Goal: Task Accomplishment & Management: Use online tool/utility

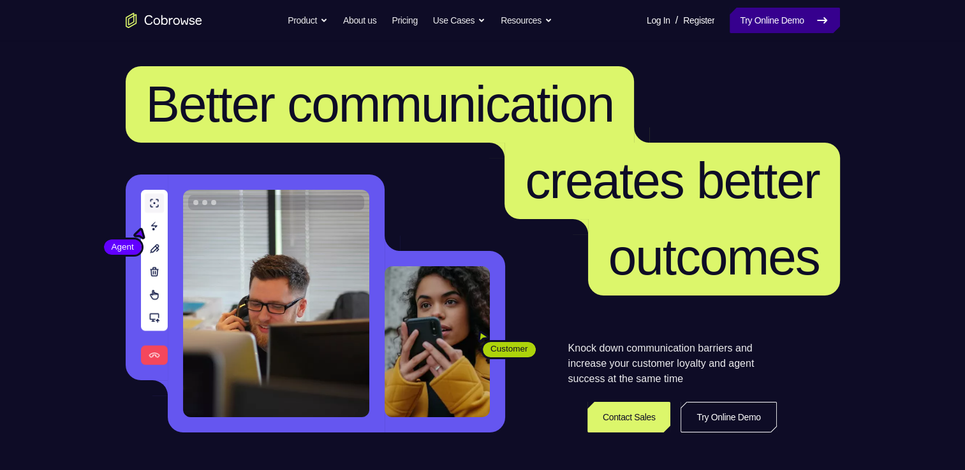
click at [782, 17] on link "Try Online Demo" at bounding box center [784, 21] width 110 height 26
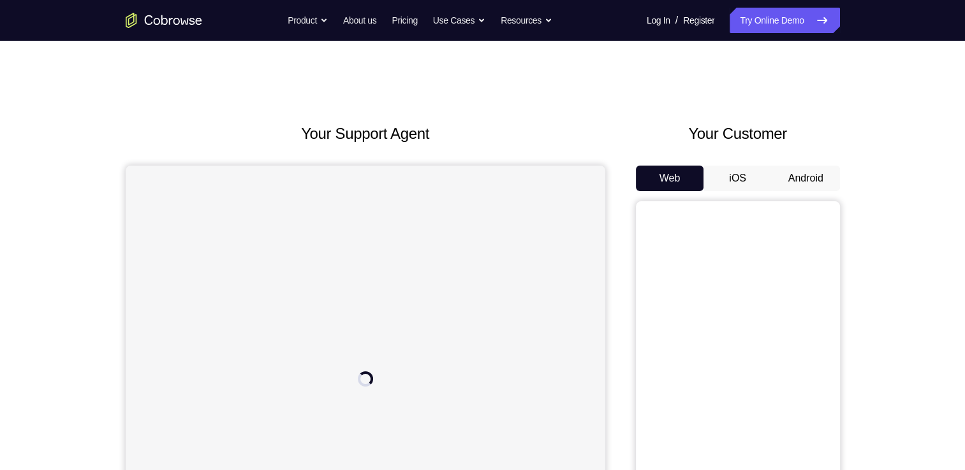
click at [806, 172] on button "Android" at bounding box center [805, 179] width 68 height 26
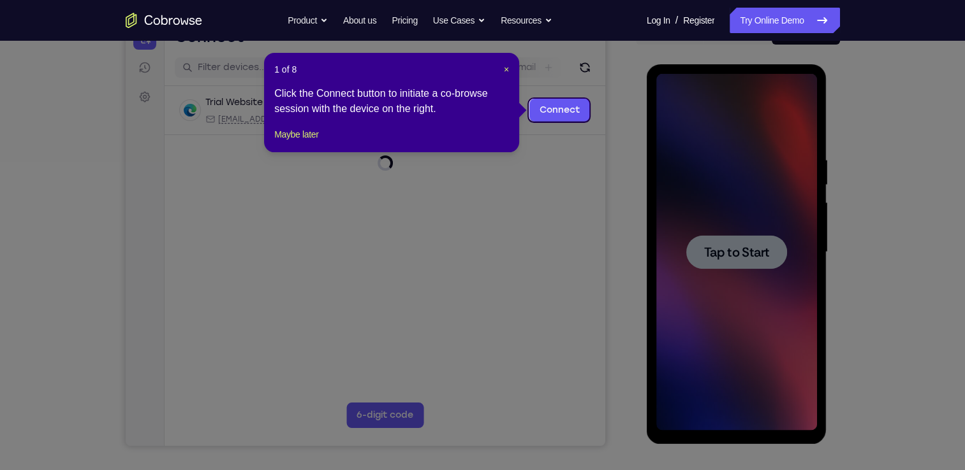
click at [720, 273] on icon at bounding box center [487, 235] width 974 height 470
click at [504, 66] on span "×" at bounding box center [506, 69] width 5 height 10
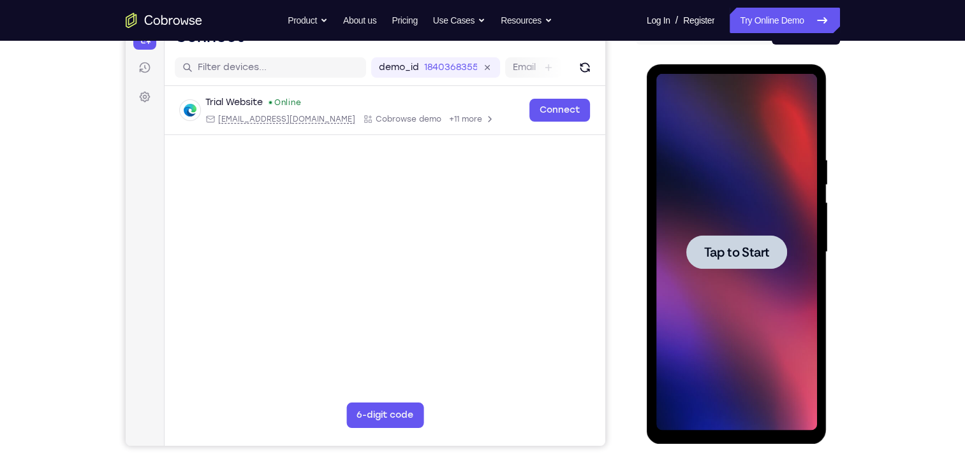
click at [737, 258] on span "Tap to Start" at bounding box center [736, 252] width 65 height 13
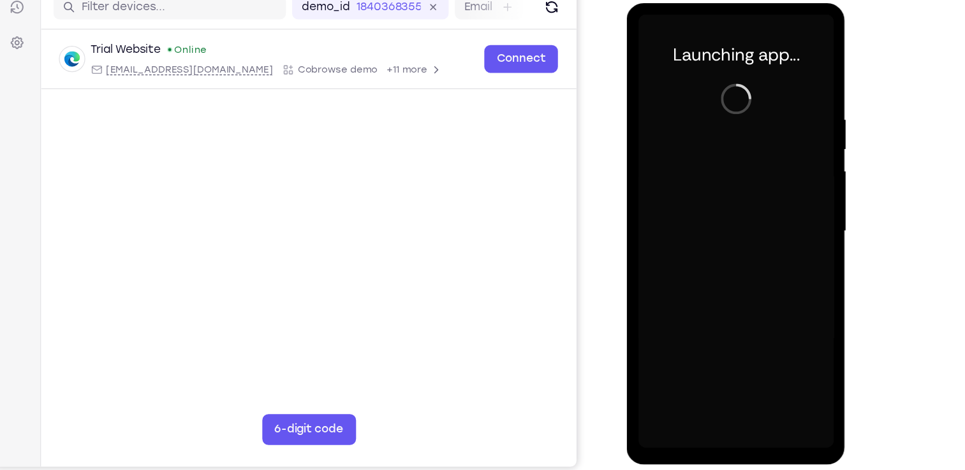
scroll to position [147, 0]
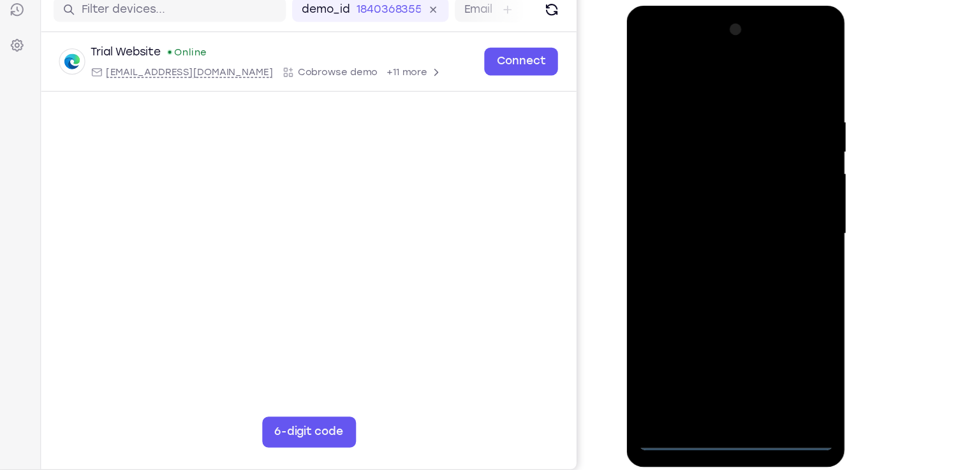
click at [717, 356] on div at bounding box center [716, 193] width 161 height 357
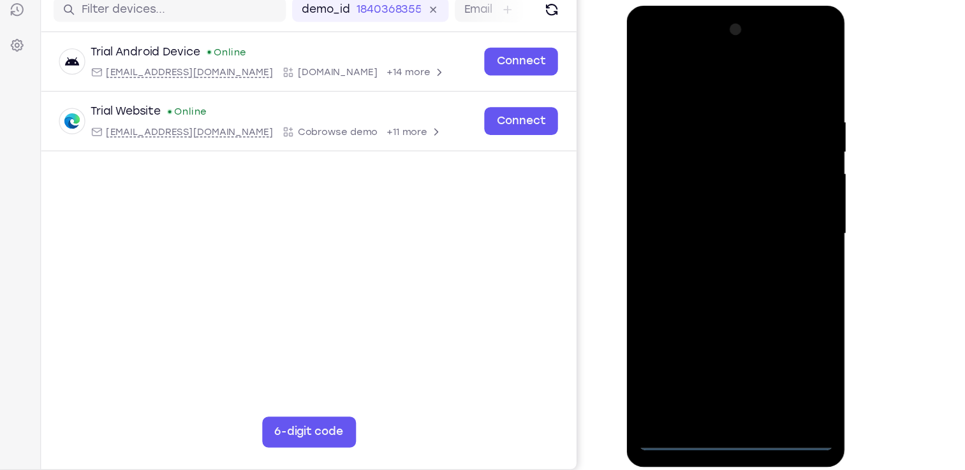
click at [717, 356] on div at bounding box center [716, 193] width 161 height 357
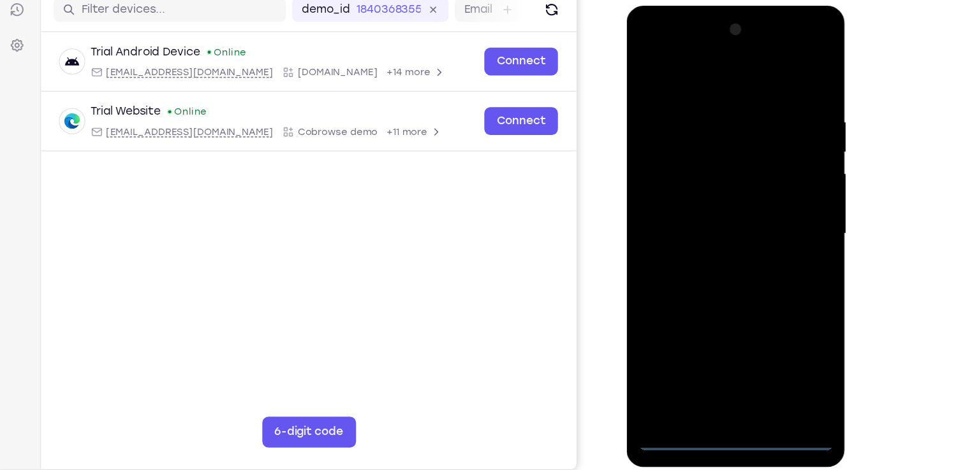
click at [712, 357] on div at bounding box center [716, 193] width 161 height 357
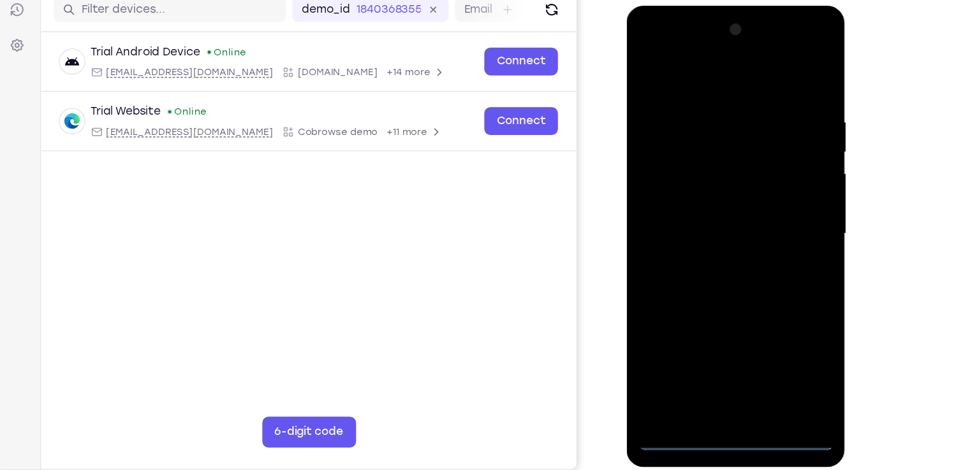
click at [712, 357] on div at bounding box center [716, 193] width 161 height 357
click at [719, 360] on div at bounding box center [716, 193] width 161 height 357
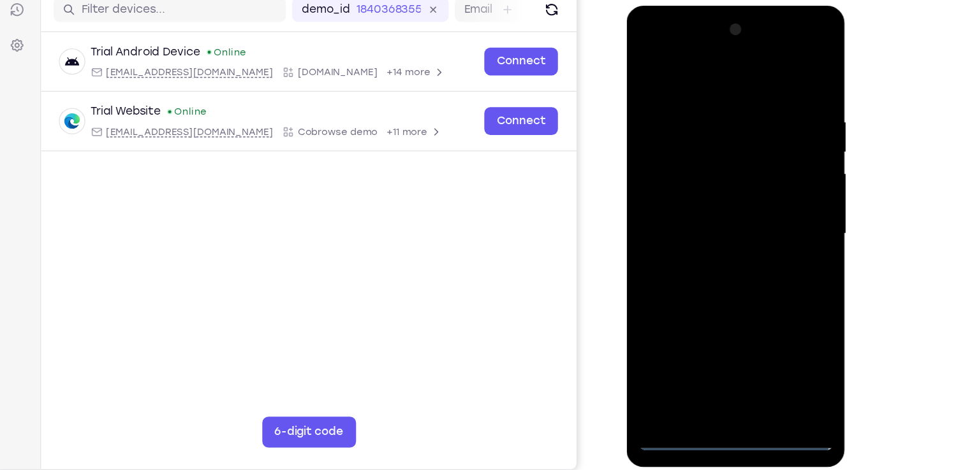
click at [719, 360] on div at bounding box center [716, 193] width 161 height 357
click at [768, 310] on div at bounding box center [716, 193] width 161 height 357
click at [692, 66] on div at bounding box center [716, 193] width 161 height 357
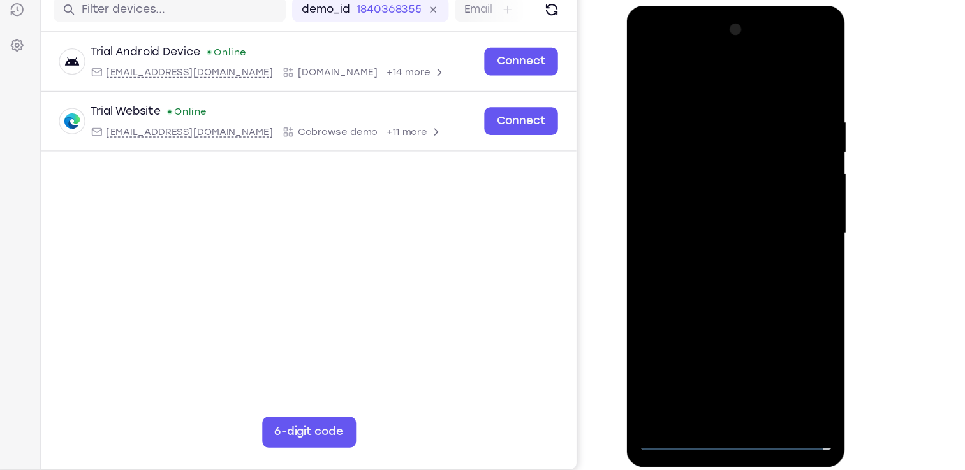
click at [771, 184] on div at bounding box center [716, 193] width 161 height 357
click at [697, 216] on div at bounding box center [716, 193] width 161 height 357
click at [687, 178] on div at bounding box center [716, 193] width 161 height 357
click at [662, 163] on div at bounding box center [716, 193] width 161 height 357
click at [742, 207] on div at bounding box center [716, 193] width 161 height 357
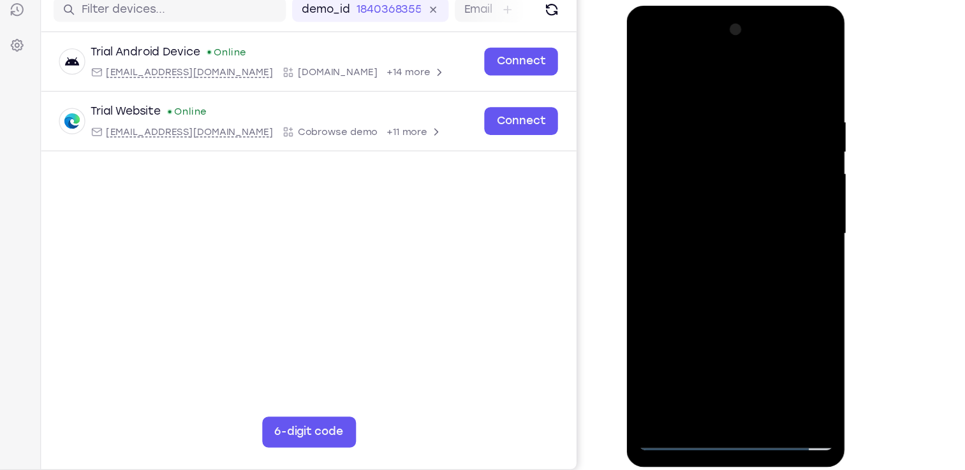
click at [782, 166] on div at bounding box center [716, 193] width 161 height 357
click at [708, 191] on div at bounding box center [716, 193] width 161 height 357
click at [699, 230] on div at bounding box center [716, 193] width 161 height 357
click at [711, 256] on div at bounding box center [716, 193] width 161 height 357
click at [711, 132] on div at bounding box center [716, 193] width 161 height 357
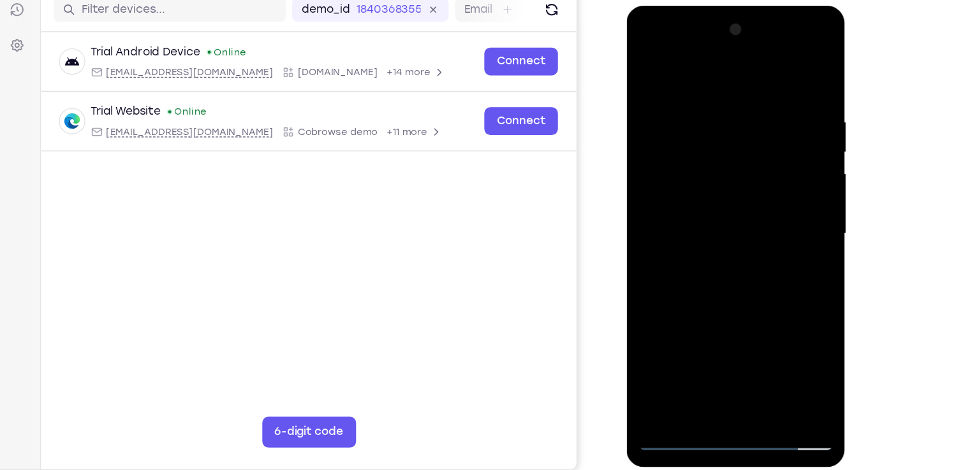
click at [730, 158] on div at bounding box center [716, 193] width 161 height 357
drag, startPoint x: 711, startPoint y: 64, endPoint x: 700, endPoint y: -38, distance: 103.3
click at [700, 5] on html "Online web based iOS Simulators and Android Emulators. Run iPhone, iPad, Mobile…" at bounding box center [718, 196] width 182 height 383
click at [755, 171] on div at bounding box center [716, 193] width 161 height 357
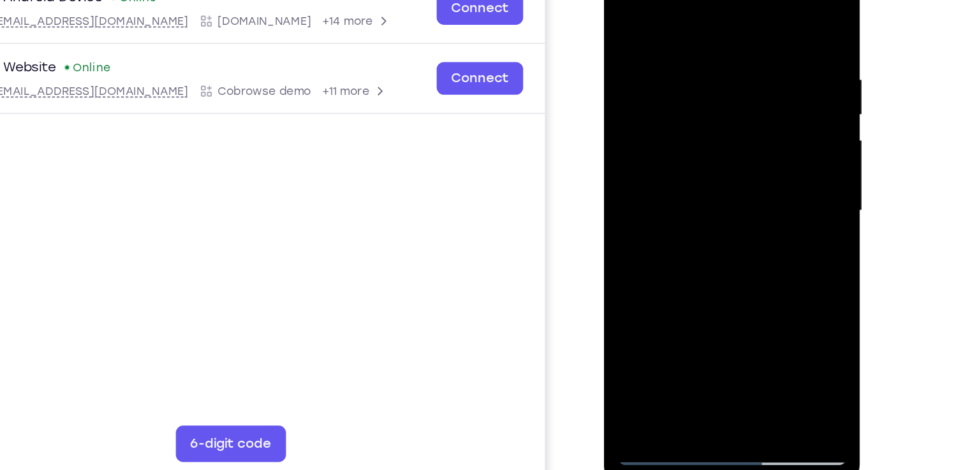
click at [676, 31] on div at bounding box center [693, 131] width 161 height 357
click at [762, 18] on div at bounding box center [693, 131] width 161 height 357
click at [674, 27] on div at bounding box center [693, 131] width 161 height 357
click at [763, 78] on div at bounding box center [693, 131] width 161 height 357
click at [757, 90] on div at bounding box center [693, 131] width 161 height 357
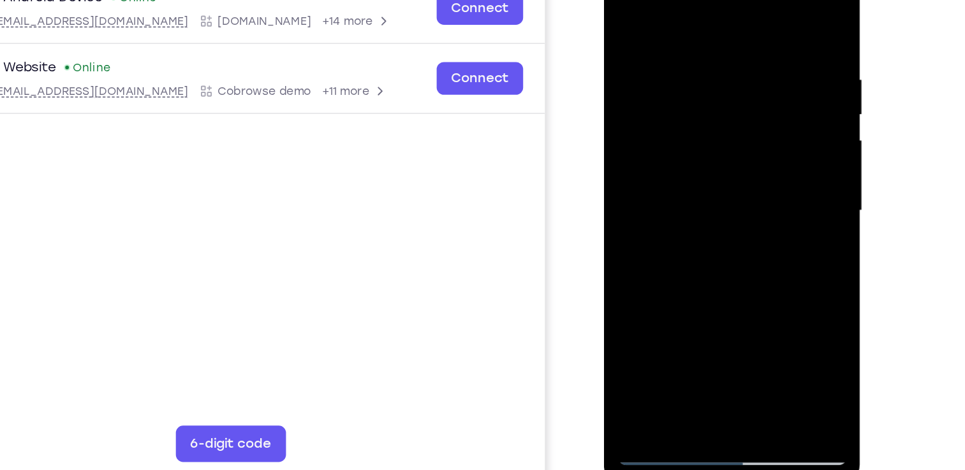
click at [757, 90] on div at bounding box center [693, 131] width 161 height 357
click at [760, 99] on div at bounding box center [693, 131] width 161 height 357
click at [757, 92] on div at bounding box center [693, 131] width 161 height 357
drag, startPoint x: 757, startPoint y: 92, endPoint x: 761, endPoint y: 49, distance: 43.5
click at [761, 49] on div at bounding box center [693, 131] width 161 height 357
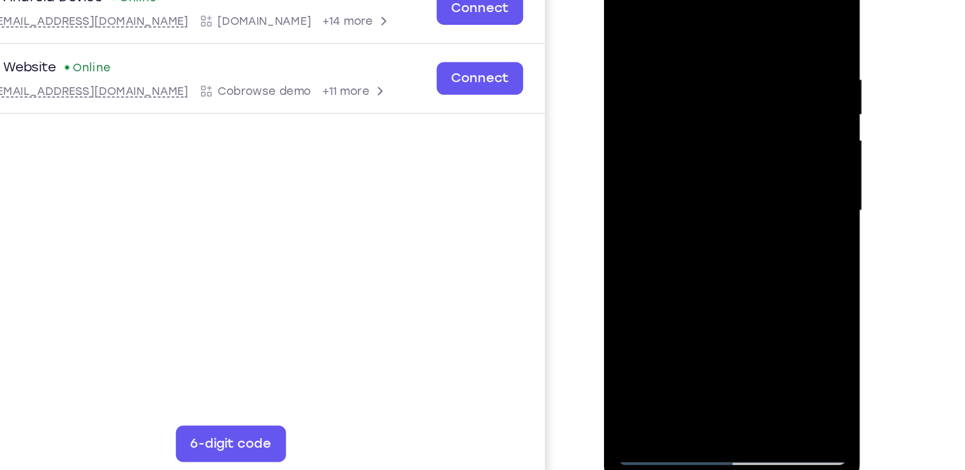
click at [752, 90] on div at bounding box center [693, 131] width 161 height 357
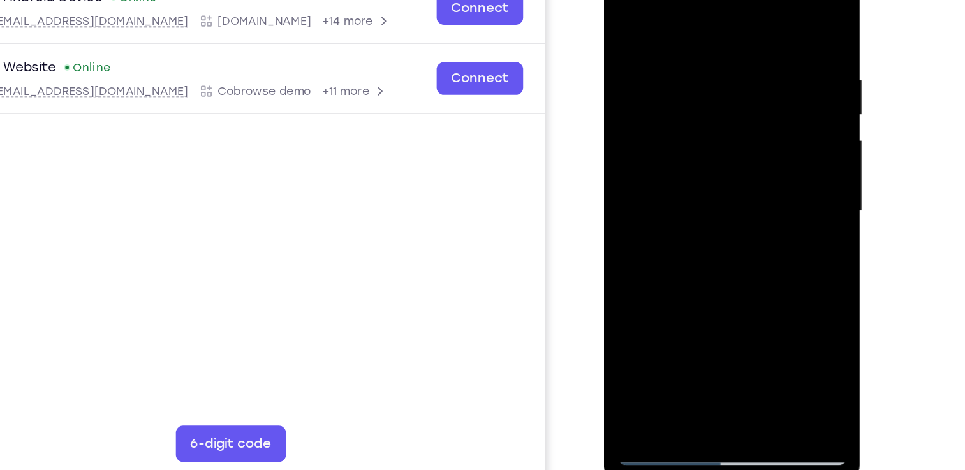
click at [752, 92] on div at bounding box center [693, 131] width 161 height 357
click at [630, 117] on div at bounding box center [693, 131] width 161 height 357
click at [749, 112] on div at bounding box center [693, 131] width 161 height 357
click at [627, 138] on div at bounding box center [693, 131] width 161 height 357
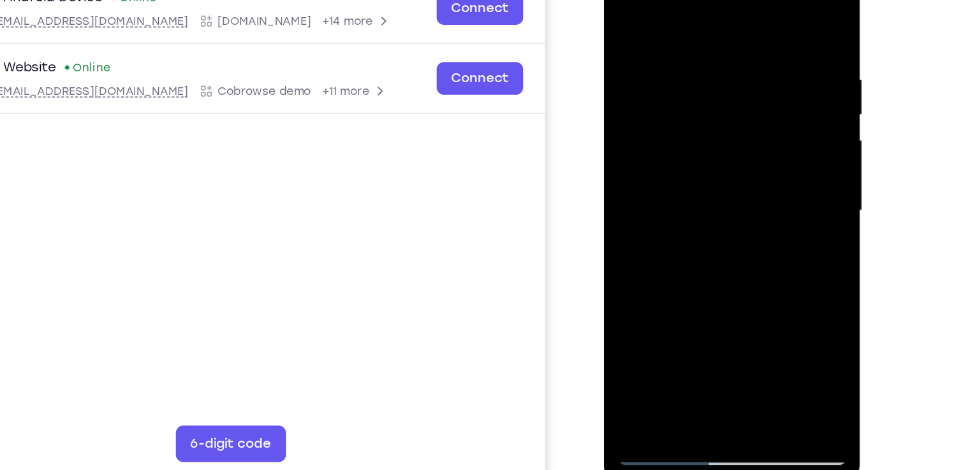
click at [758, 4] on div at bounding box center [693, 131] width 161 height 357
click at [762, 0] on div at bounding box center [693, 131] width 161 height 357
click at [668, 38] on div at bounding box center [693, 131] width 161 height 357
click at [622, 0] on div at bounding box center [693, 131] width 161 height 357
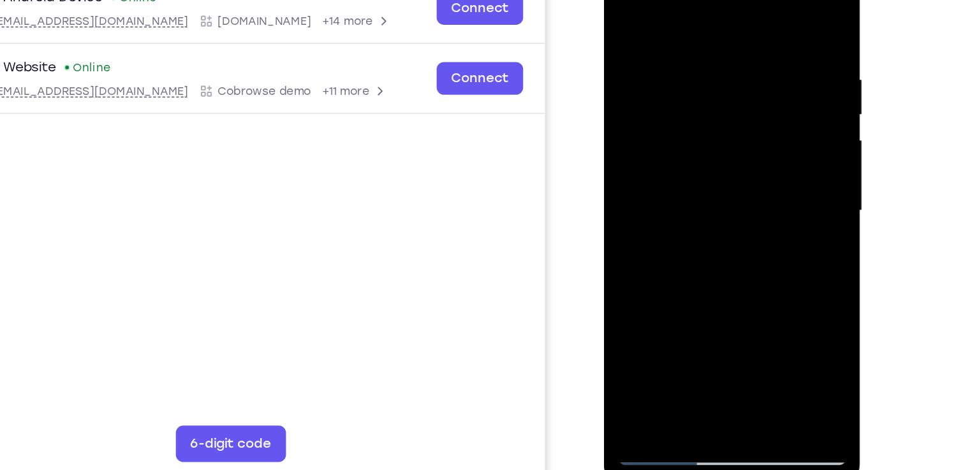
click at [722, 279] on div at bounding box center [693, 131] width 161 height 357
click at [694, 196] on div at bounding box center [693, 131] width 161 height 357
click at [689, 124] on div at bounding box center [693, 131] width 161 height 357
click at [698, 253] on div at bounding box center [693, 131] width 161 height 357
click at [687, 249] on div at bounding box center [693, 131] width 161 height 357
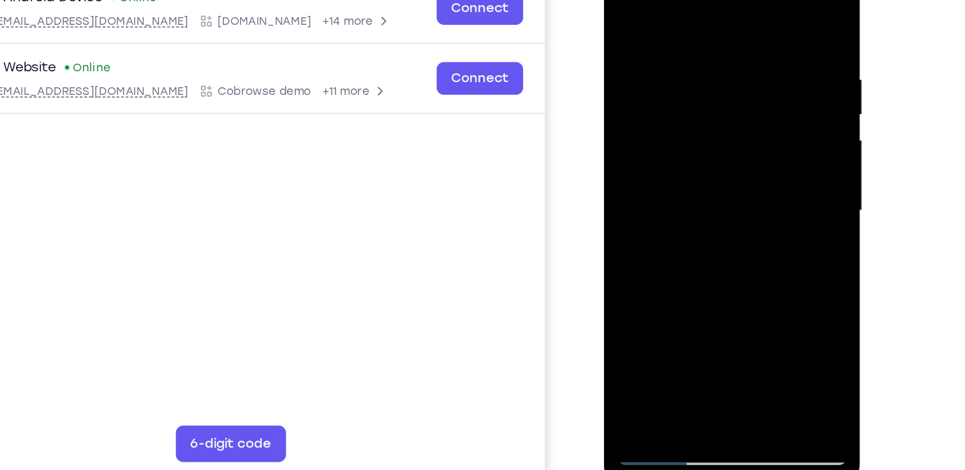
click at [663, 234] on div at bounding box center [693, 131] width 161 height 357
click at [622, 2] on div at bounding box center [693, 131] width 161 height 357
click at [635, 276] on div at bounding box center [693, 131] width 161 height 357
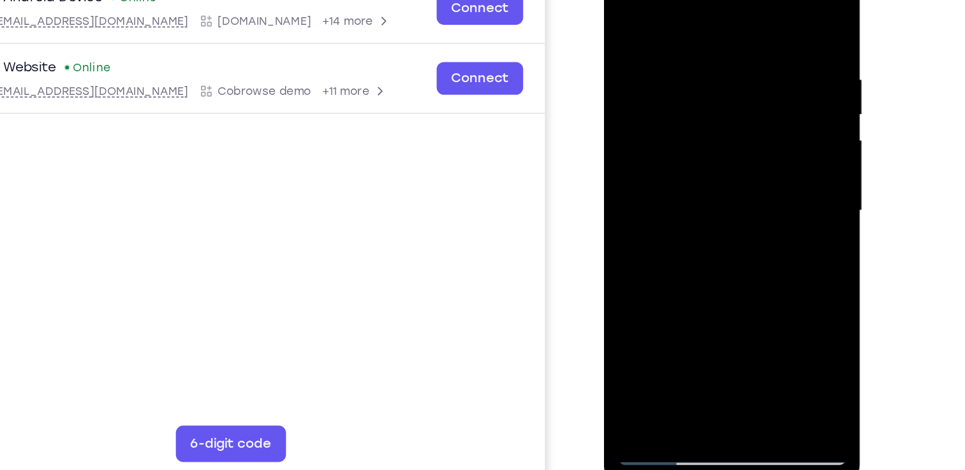
click at [635, 279] on div at bounding box center [693, 131] width 161 height 357
drag, startPoint x: 692, startPoint y: 5, endPoint x: 713, endPoint y: 230, distance: 225.4
click at [713, 230] on div at bounding box center [693, 131] width 161 height 357
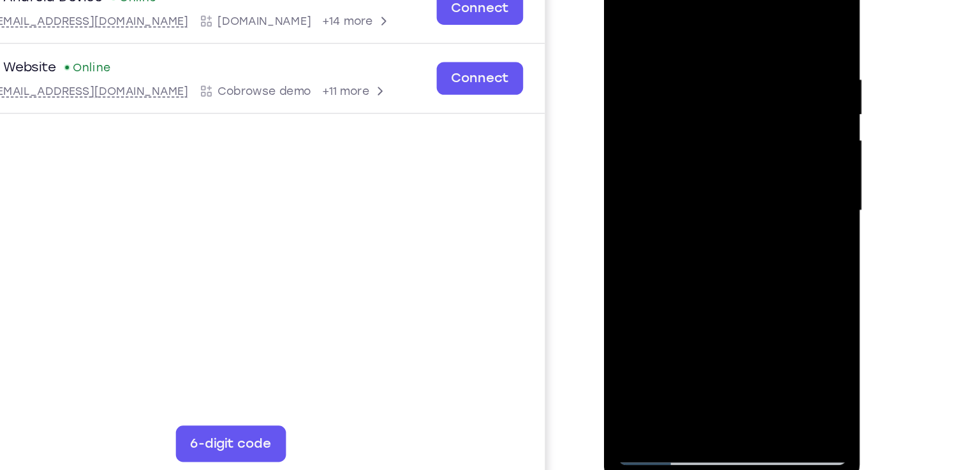
drag, startPoint x: 707, startPoint y: 227, endPoint x: 715, endPoint y: 265, distance: 38.4
click at [715, 265] on div at bounding box center [693, 131] width 161 height 357
click at [720, 26] on div at bounding box center [693, 131] width 161 height 357
click at [760, 78] on div at bounding box center [693, 131] width 161 height 357
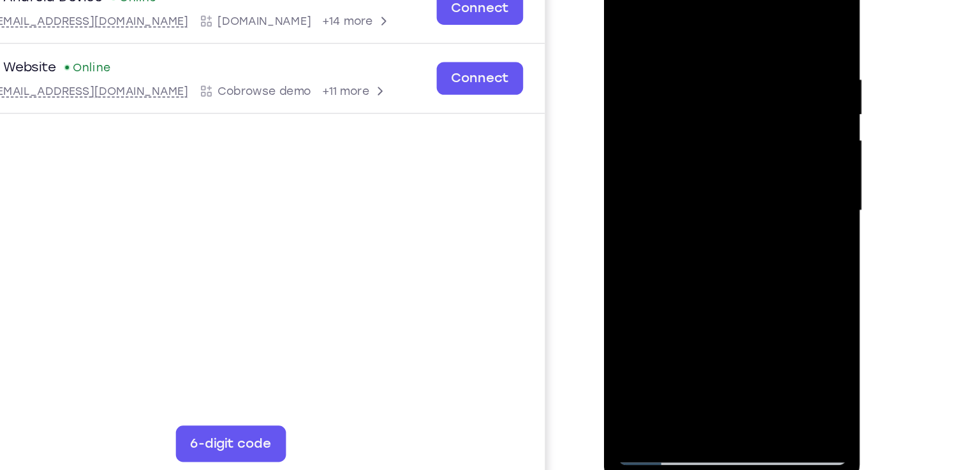
click at [752, 55] on div at bounding box center [693, 131] width 161 height 357
drag, startPoint x: 752, startPoint y: 55, endPoint x: 529, endPoint y: 99, distance: 226.8
click at [604, 99] on html "Online web based iOS Simulators and Android Emulators. Run iPhone, iPad, Mobile…" at bounding box center [695, 134] width 182 height 383
click at [760, 8] on div at bounding box center [693, 131] width 161 height 357
drag, startPoint x: 701, startPoint y: 193, endPoint x: 704, endPoint y: -20, distance: 212.9
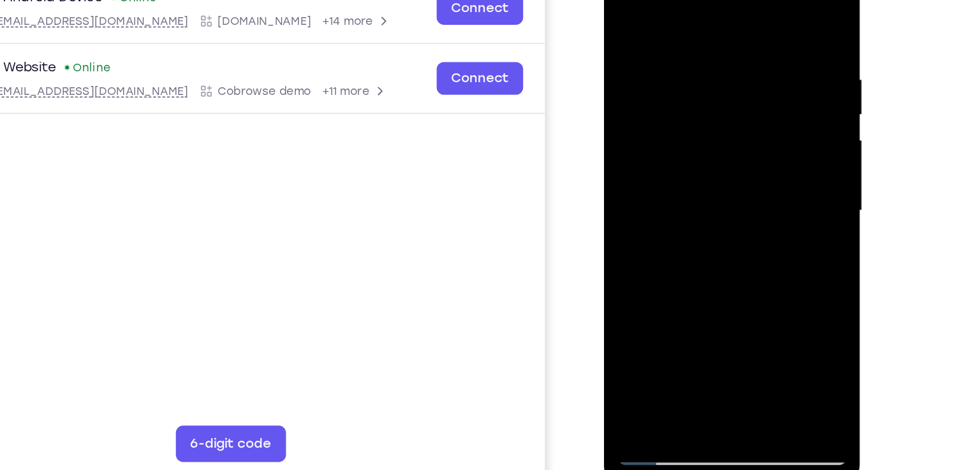
click at [704, 0] on div at bounding box center [693, 131] width 161 height 357
drag, startPoint x: 722, startPoint y: 201, endPoint x: 702, endPoint y: -50, distance: 252.0
click at [702, 0] on div at bounding box center [694, 133] width 180 height 380
drag, startPoint x: 711, startPoint y: 232, endPoint x: 709, endPoint y: -10, distance: 241.6
click at [709, 0] on div at bounding box center [693, 131] width 161 height 357
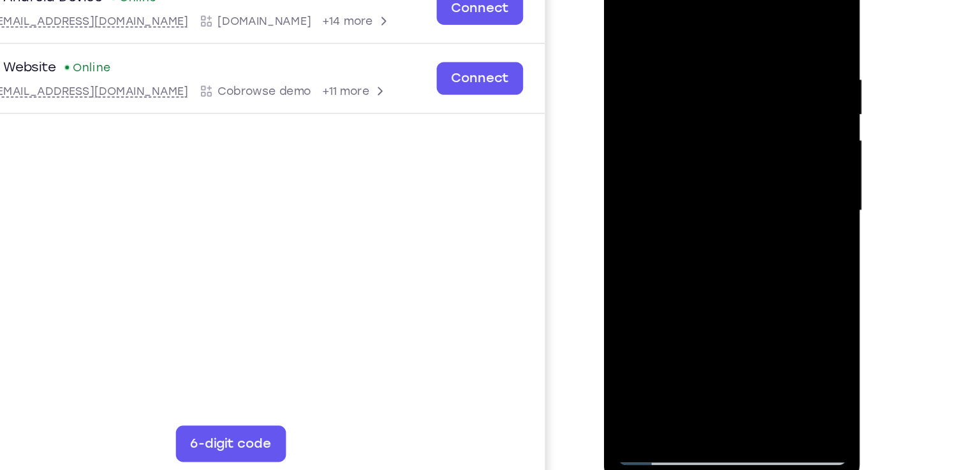
drag, startPoint x: 723, startPoint y: 241, endPoint x: 723, endPoint y: 20, distance: 220.6
click at [723, 20] on div at bounding box center [693, 131] width 161 height 357
drag, startPoint x: 715, startPoint y: 214, endPoint x: 719, endPoint y: 159, distance: 55.6
click at [719, 159] on div at bounding box center [693, 131] width 161 height 357
click at [765, 113] on div at bounding box center [693, 131] width 161 height 357
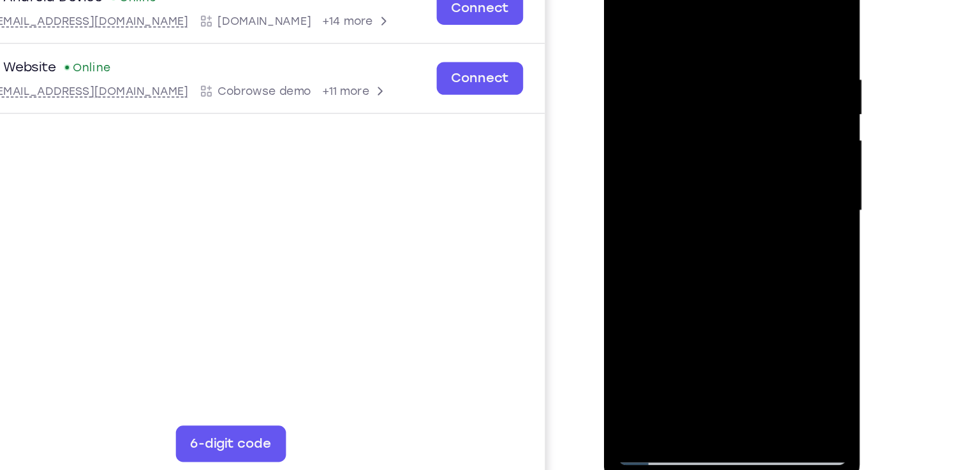
click at [765, 113] on div at bounding box center [693, 131] width 161 height 357
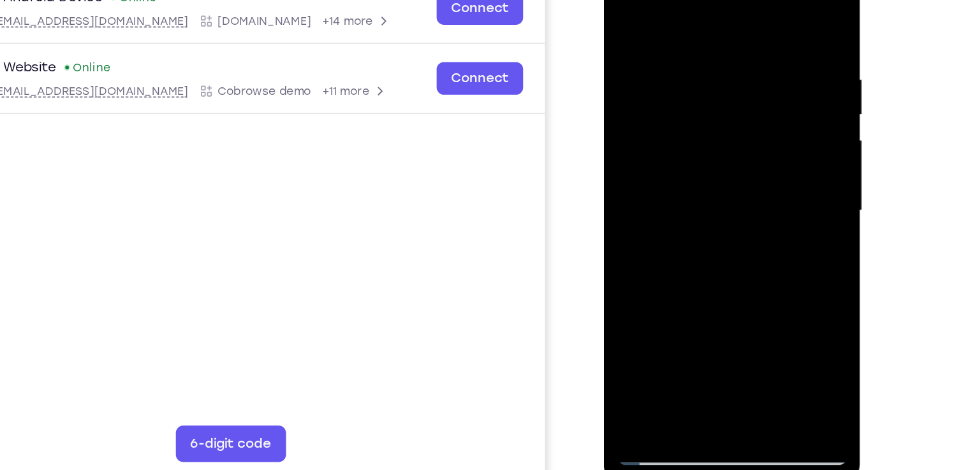
click at [765, 113] on div at bounding box center [693, 131] width 161 height 357
drag, startPoint x: 711, startPoint y: 235, endPoint x: 713, endPoint y: -6, distance: 241.0
click at [713, 0] on div at bounding box center [693, 131] width 161 height 357
drag, startPoint x: 720, startPoint y: 206, endPoint x: 730, endPoint y: -50, distance: 255.8
click at [730, 0] on div at bounding box center [694, 133] width 180 height 380
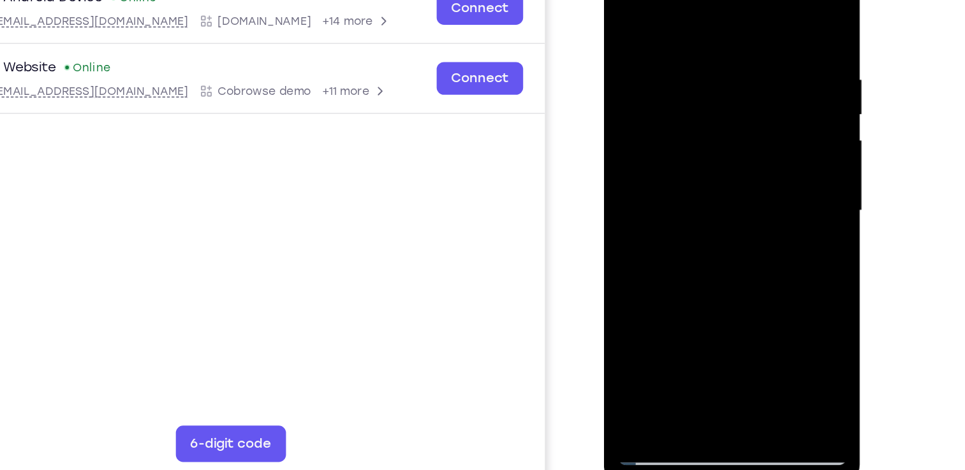
drag, startPoint x: 703, startPoint y: 187, endPoint x: 707, endPoint y: -20, distance: 207.9
click at [707, 0] on div at bounding box center [693, 131] width 161 height 357
drag, startPoint x: 691, startPoint y: 200, endPoint x: 708, endPoint y: 71, distance: 129.9
click at [708, 71] on div at bounding box center [693, 131] width 161 height 357
drag, startPoint x: 704, startPoint y: 240, endPoint x: 710, endPoint y: 10, distance: 229.6
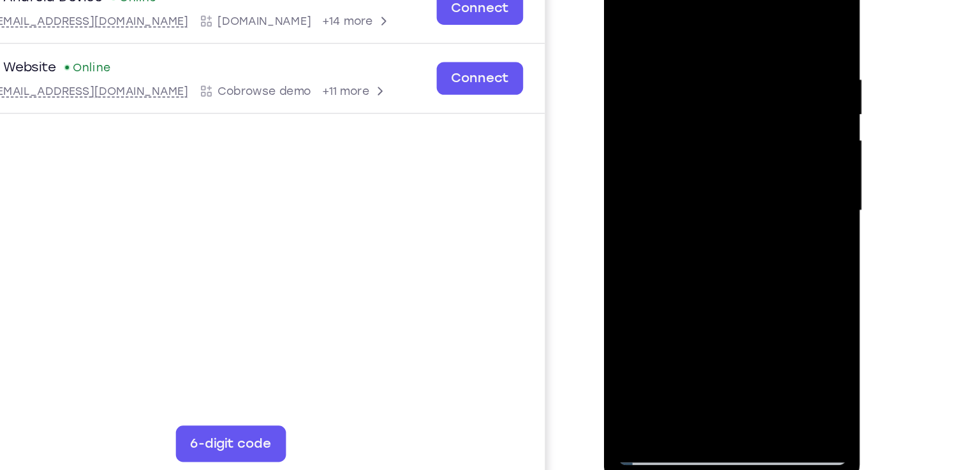
click at [710, 10] on div at bounding box center [693, 131] width 161 height 357
drag, startPoint x: 710, startPoint y: 240, endPoint x: 708, endPoint y: 4, distance: 236.5
click at [708, 4] on div at bounding box center [693, 131] width 161 height 357
drag, startPoint x: 696, startPoint y: 205, endPoint x: 706, endPoint y: 42, distance: 163.5
click at [706, 42] on div at bounding box center [693, 131] width 161 height 357
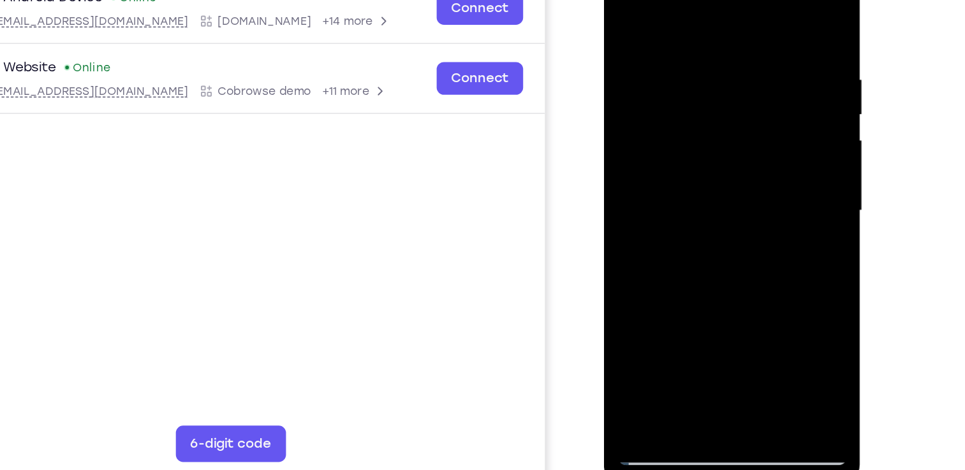
drag, startPoint x: 702, startPoint y: 241, endPoint x: 706, endPoint y: 51, distance: 190.0
click at [706, 51] on div at bounding box center [693, 131] width 161 height 357
drag, startPoint x: 702, startPoint y: 225, endPoint x: 701, endPoint y: 0, distance: 225.0
click at [701, 0] on div at bounding box center [693, 131] width 161 height 357
drag, startPoint x: 706, startPoint y: 217, endPoint x: 707, endPoint y: 41, distance: 176.0
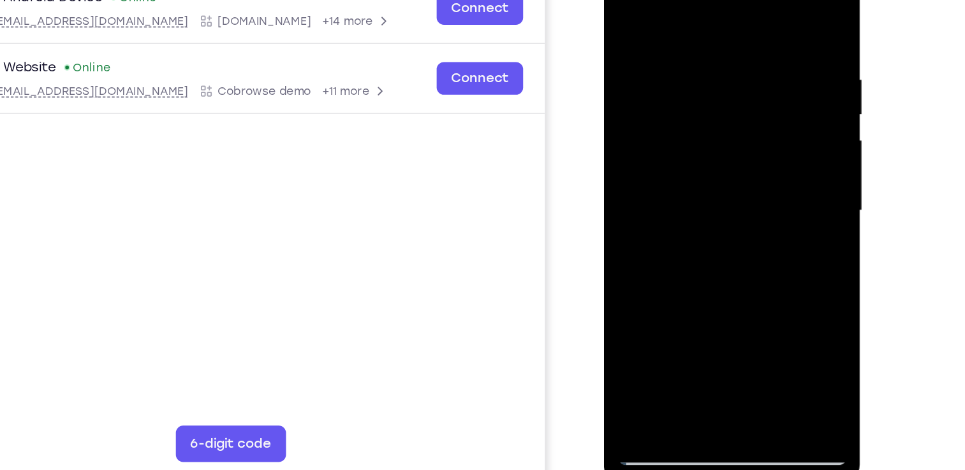
click at [707, 41] on div at bounding box center [693, 131] width 161 height 357
drag, startPoint x: 715, startPoint y: 192, endPoint x: 706, endPoint y: 27, distance: 164.8
click at [706, 27] on div at bounding box center [693, 131] width 161 height 357
drag, startPoint x: 704, startPoint y: 222, endPoint x: 690, endPoint y: -15, distance: 238.2
click at [690, 0] on div at bounding box center [693, 131] width 161 height 357
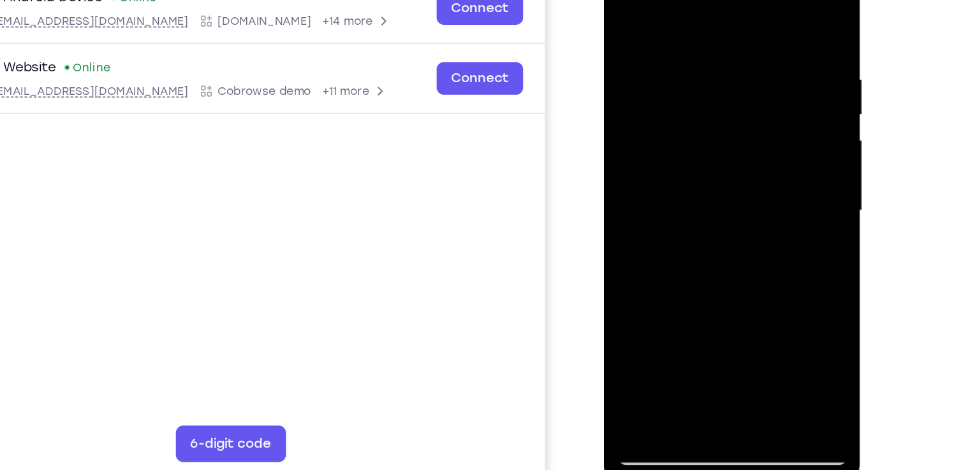
drag, startPoint x: 701, startPoint y: 205, endPoint x: 709, endPoint y: 12, distance: 193.3
click at [709, 12] on div at bounding box center [693, 131] width 161 height 357
drag, startPoint x: 705, startPoint y: 212, endPoint x: 699, endPoint y: 24, distance: 188.2
click at [699, 24] on div at bounding box center [693, 131] width 161 height 357
drag, startPoint x: 683, startPoint y: 235, endPoint x: 660, endPoint y: -36, distance: 271.9
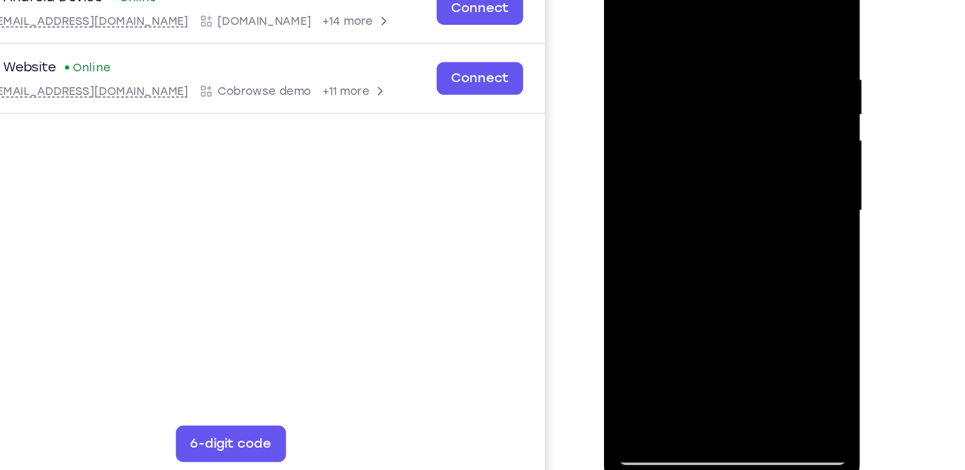
click at [660, 0] on div at bounding box center [693, 131] width 161 height 357
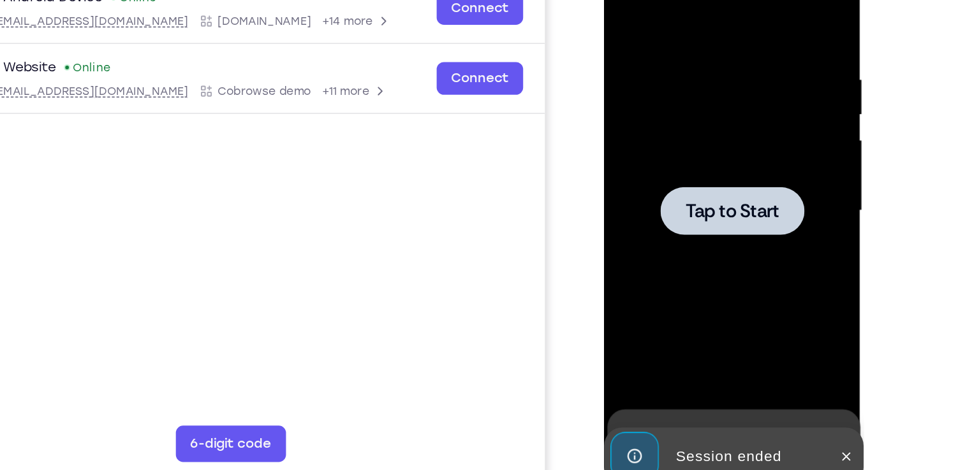
click at [689, 130] on span "Tap to Start" at bounding box center [693, 131] width 65 height 13
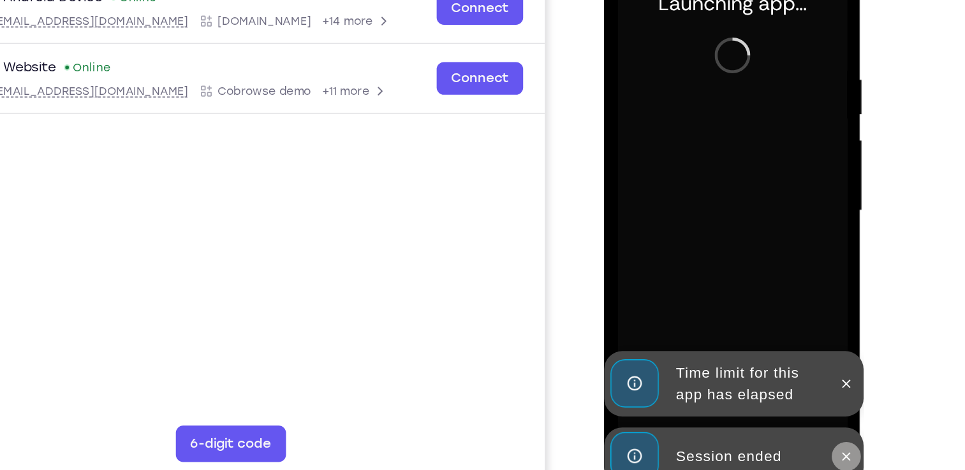
click at [778, 300] on button at bounding box center [773, 303] width 20 height 20
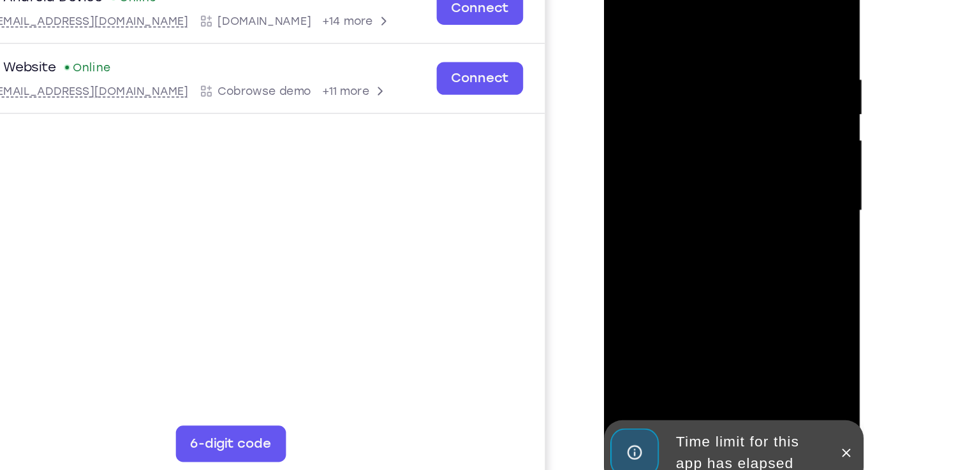
click at [778, 300] on button at bounding box center [773, 301] width 20 height 20
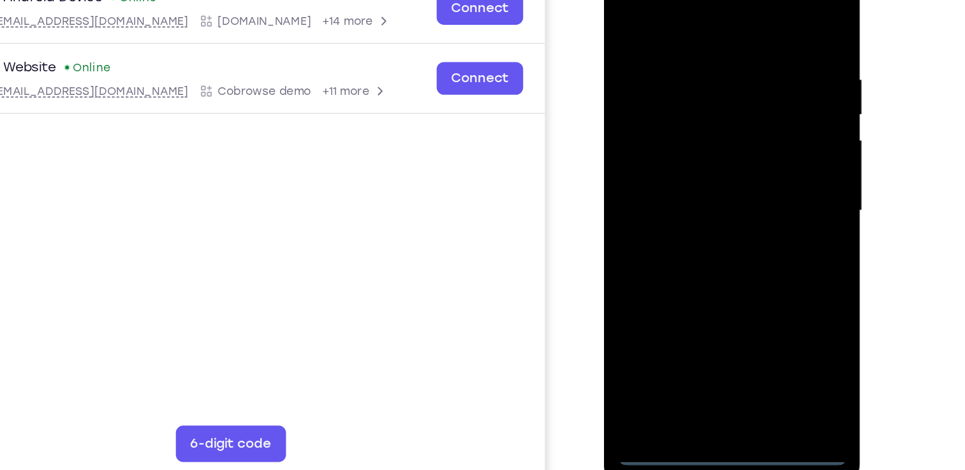
click at [692, 302] on div at bounding box center [693, 131] width 161 height 357
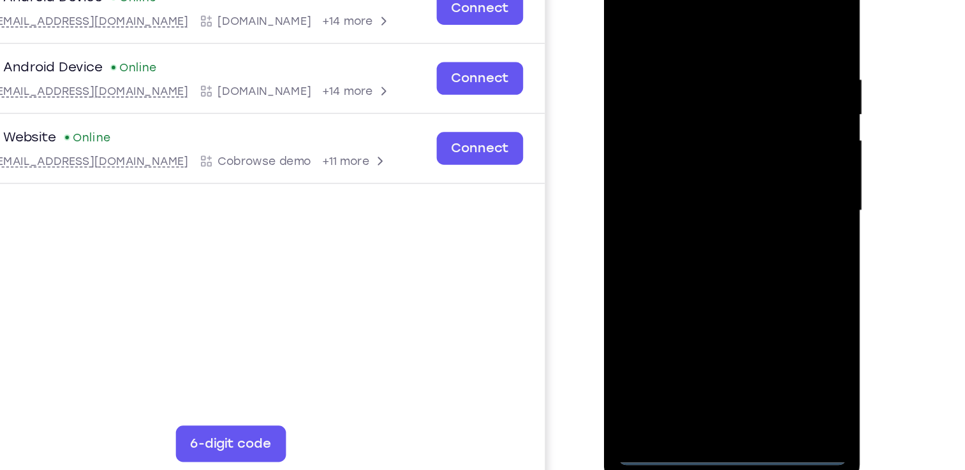
click at [744, 235] on div at bounding box center [693, 131] width 161 height 357
click at [678, 6] on div at bounding box center [693, 131] width 161 height 357
click at [750, 122] on div at bounding box center [693, 131] width 161 height 357
click at [680, 152] on div at bounding box center [693, 131] width 161 height 357
click at [684, 117] on div at bounding box center [693, 131] width 161 height 357
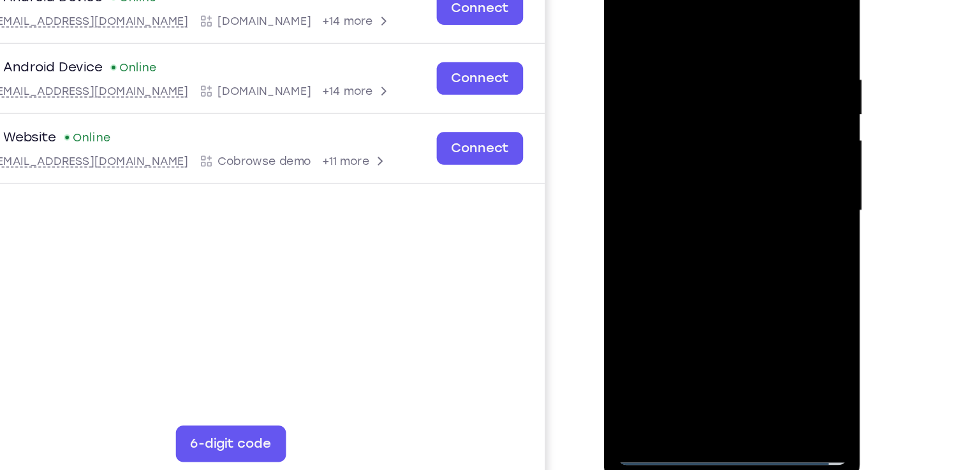
click at [669, 104] on div at bounding box center [693, 131] width 161 height 357
click at [673, 128] on div at bounding box center [693, 131] width 161 height 357
click at [725, 173] on div at bounding box center [693, 131] width 161 height 357
click at [714, 168] on div at bounding box center [693, 131] width 161 height 357
drag, startPoint x: 698, startPoint y: 5, endPoint x: 690, endPoint y: -50, distance: 55.4
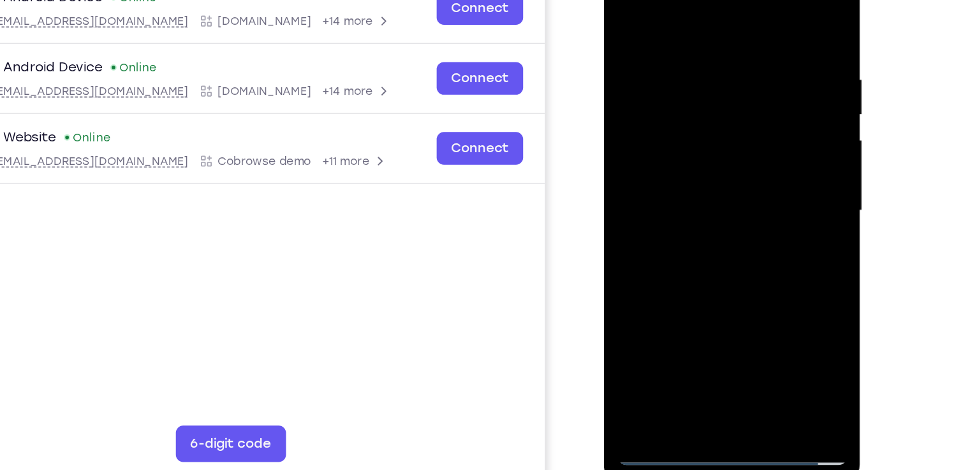
click at [690, 0] on div at bounding box center [694, 133] width 180 height 380
click at [694, 164] on div at bounding box center [693, 131] width 161 height 357
click at [694, 173] on div at bounding box center [693, 131] width 161 height 357
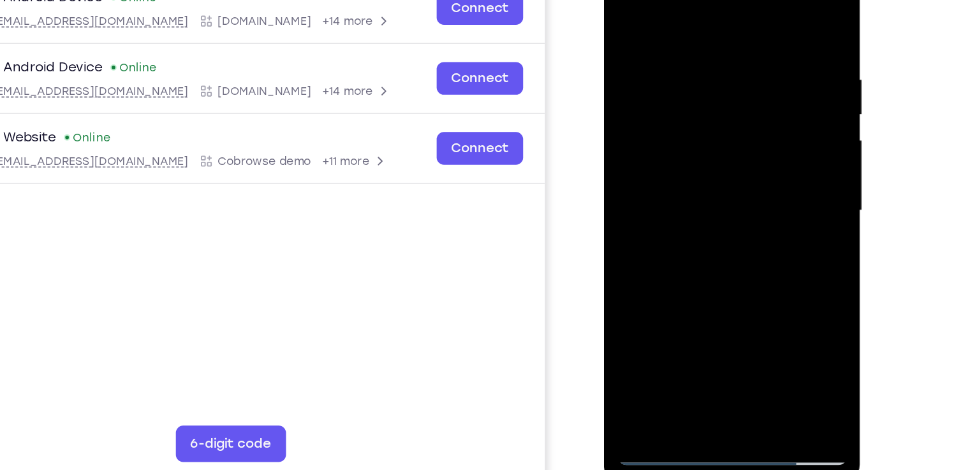
click at [672, 40] on div at bounding box center [693, 131] width 161 height 357
click at [671, 70] on div at bounding box center [693, 131] width 161 height 357
click at [645, 92] on div at bounding box center [693, 131] width 161 height 357
click at [764, 20] on div at bounding box center [693, 131] width 161 height 357
click at [716, 34] on div at bounding box center [693, 131] width 161 height 357
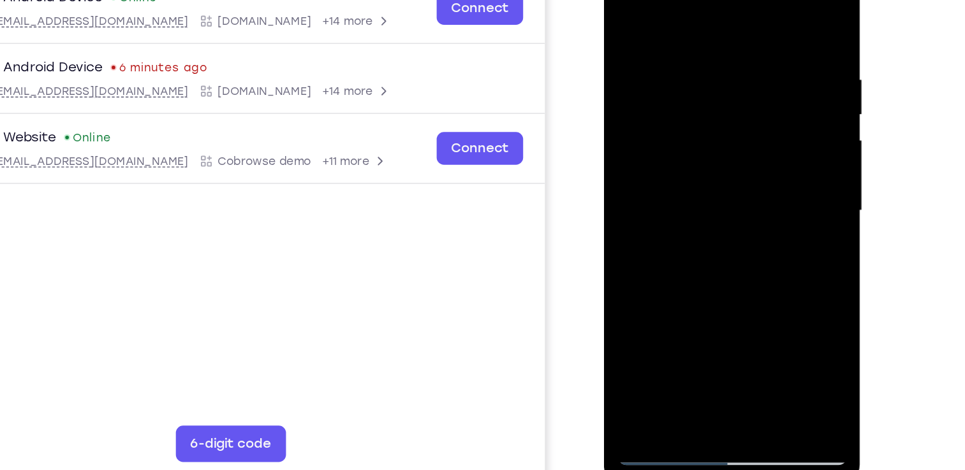
drag, startPoint x: 748, startPoint y: 120, endPoint x: 720, endPoint y: 49, distance: 75.9
click at [720, 49] on div at bounding box center [693, 131] width 161 height 357
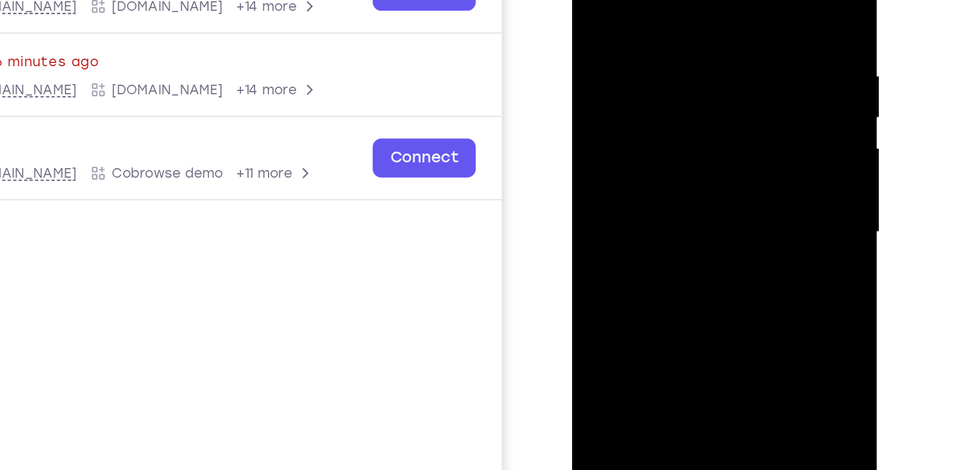
click at [694, 122] on div at bounding box center [661, 101] width 161 height 357
click at [725, 105] on div at bounding box center [661, 101] width 161 height 357
click at [603, 124] on div at bounding box center [661, 101] width 161 height 357
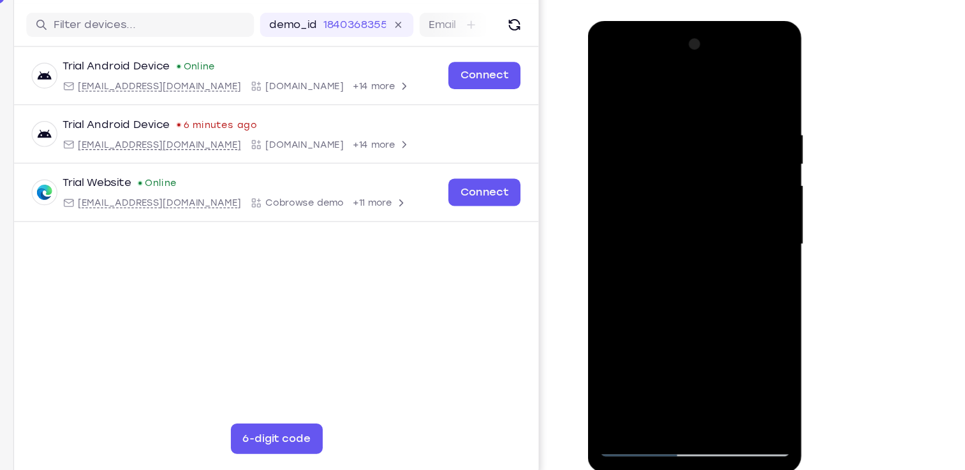
click at [700, 163] on div at bounding box center [677, 208] width 161 height 357
click at [742, 86] on div at bounding box center [677, 208] width 161 height 357
drag, startPoint x: 670, startPoint y: 271, endPoint x: 684, endPoint y: 171, distance: 101.1
click at [684, 171] on div at bounding box center [677, 208] width 161 height 357
click at [748, 164] on div at bounding box center [677, 208] width 161 height 357
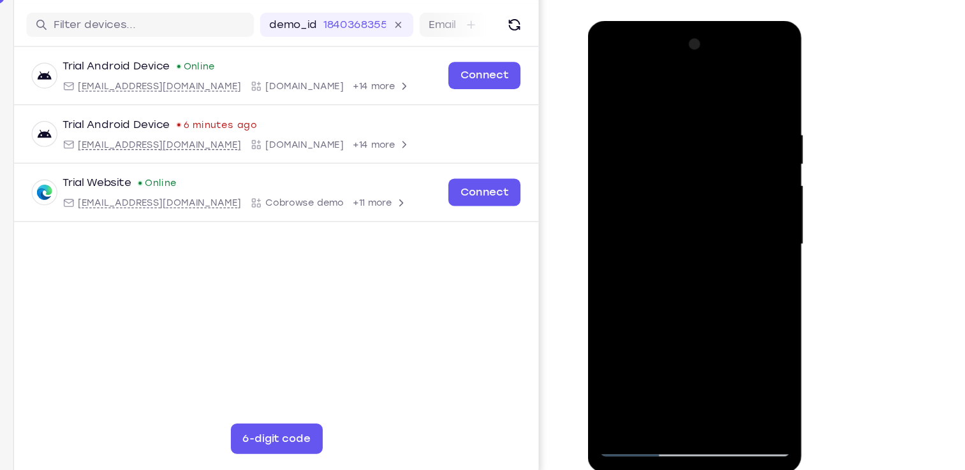
click at [748, 164] on div at bounding box center [677, 208] width 161 height 357
drag, startPoint x: 680, startPoint y: 312, endPoint x: 716, endPoint y: 89, distance: 226.1
click at [716, 89] on div at bounding box center [677, 208] width 161 height 357
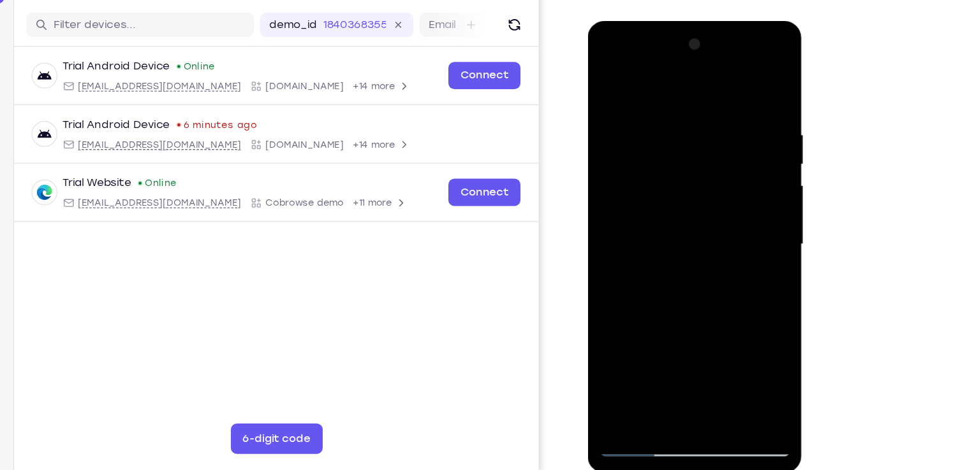
drag, startPoint x: 680, startPoint y: 265, endPoint x: 695, endPoint y: 82, distance: 183.6
click at [695, 82] on div at bounding box center [677, 208] width 161 height 357
drag, startPoint x: 687, startPoint y: 295, endPoint x: 687, endPoint y: 174, distance: 121.1
click at [687, 174] on div at bounding box center [677, 208] width 161 height 357
drag, startPoint x: 671, startPoint y: 318, endPoint x: 680, endPoint y: 135, distance: 183.9
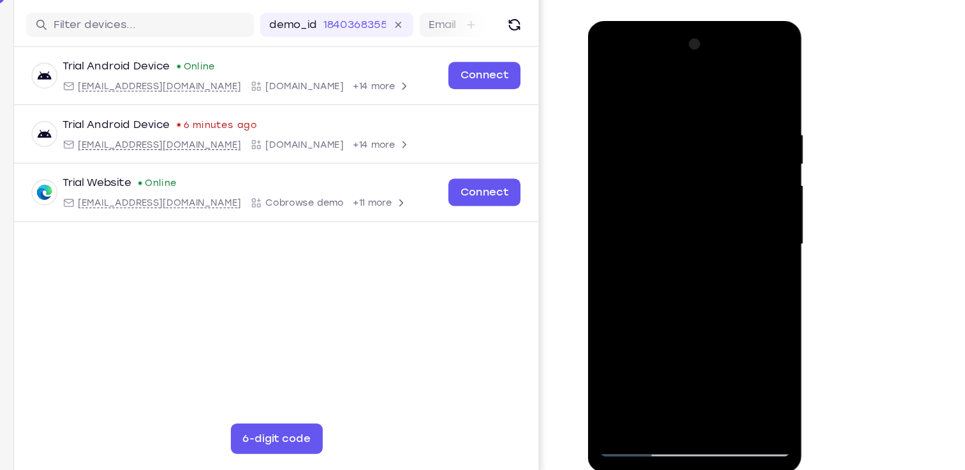
click at [680, 135] on div at bounding box center [677, 208] width 161 height 357
drag, startPoint x: 680, startPoint y: 281, endPoint x: 680, endPoint y: 129, distance: 152.4
click at [680, 129] on div at bounding box center [677, 208] width 161 height 357
drag, startPoint x: 689, startPoint y: 317, endPoint x: 657, endPoint y: 66, distance: 252.6
click at [657, 66] on div at bounding box center [677, 208] width 161 height 357
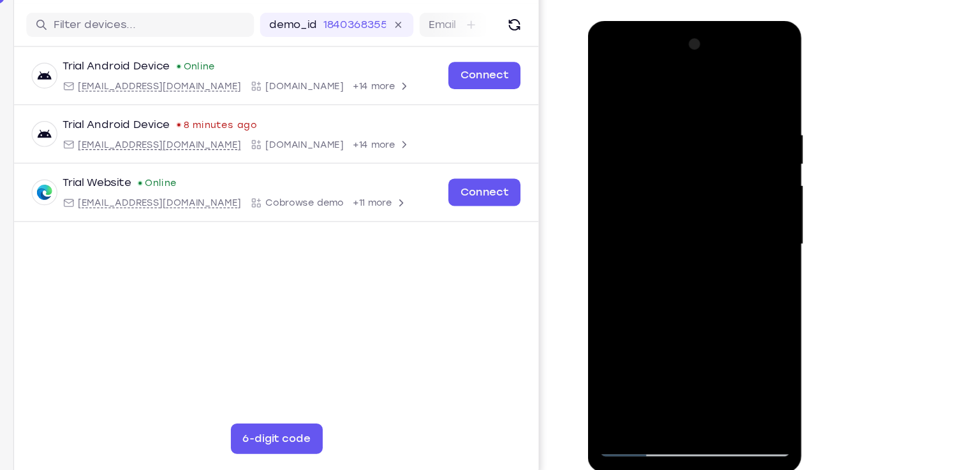
drag, startPoint x: 706, startPoint y: 295, endPoint x: 667, endPoint y: -37, distance: 334.4
click at [667, 20] on html "Online web based iOS Simulators and Android Emulators. Run iPhone, iPad, Mobile…" at bounding box center [679, 211] width 182 height 383
drag, startPoint x: 681, startPoint y: 307, endPoint x: 694, endPoint y: 105, distance: 202.5
click at [694, 105] on div at bounding box center [677, 208] width 161 height 357
drag, startPoint x: 682, startPoint y: 298, endPoint x: 701, endPoint y: 121, distance: 177.6
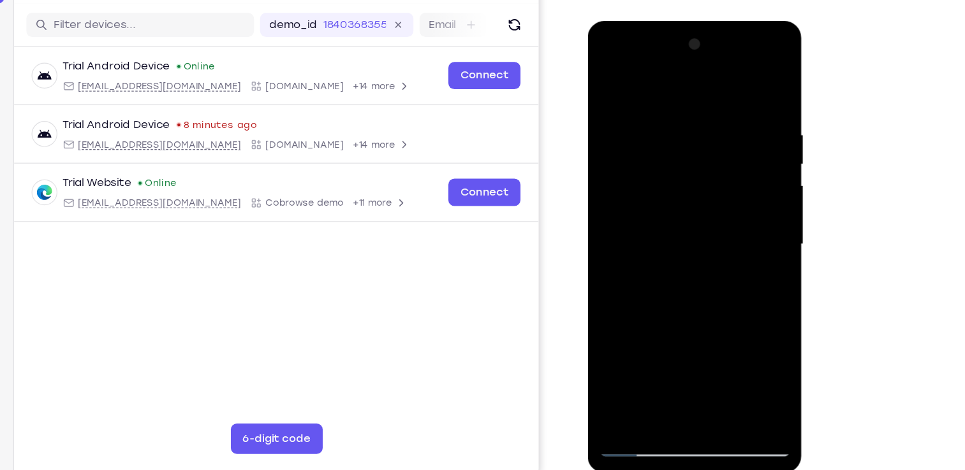
click at [701, 121] on div at bounding box center [677, 208] width 161 height 357
drag, startPoint x: 696, startPoint y: 264, endPoint x: 687, endPoint y: 87, distance: 177.4
click at [687, 87] on div at bounding box center [677, 208] width 161 height 357
drag, startPoint x: 662, startPoint y: 311, endPoint x: 674, endPoint y: 121, distance: 190.4
click at [674, 121] on div at bounding box center [677, 208] width 161 height 357
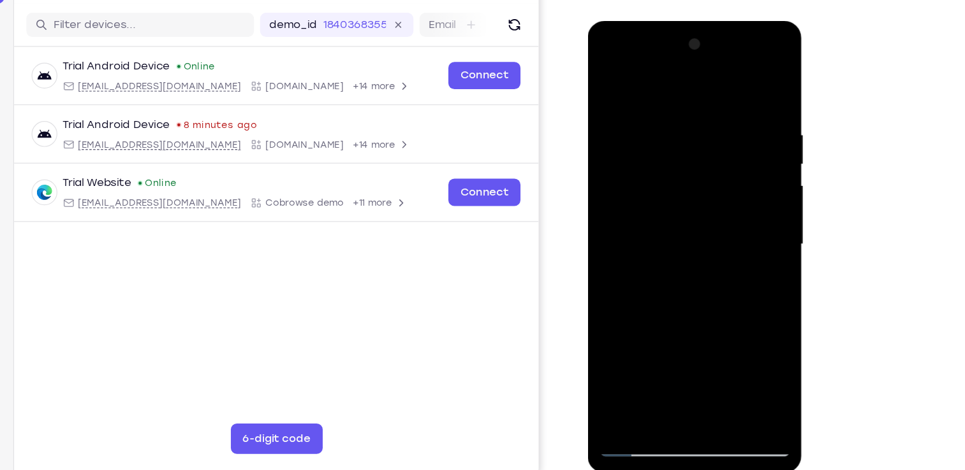
drag, startPoint x: 692, startPoint y: 303, endPoint x: 684, endPoint y: 84, distance: 219.5
click at [684, 84] on div at bounding box center [677, 208] width 161 height 357
drag, startPoint x: 682, startPoint y: 282, endPoint x: 694, endPoint y: 99, distance: 183.3
click at [694, 99] on div at bounding box center [677, 208] width 161 height 357
drag, startPoint x: 659, startPoint y: 309, endPoint x: 699, endPoint y: 88, distance: 224.7
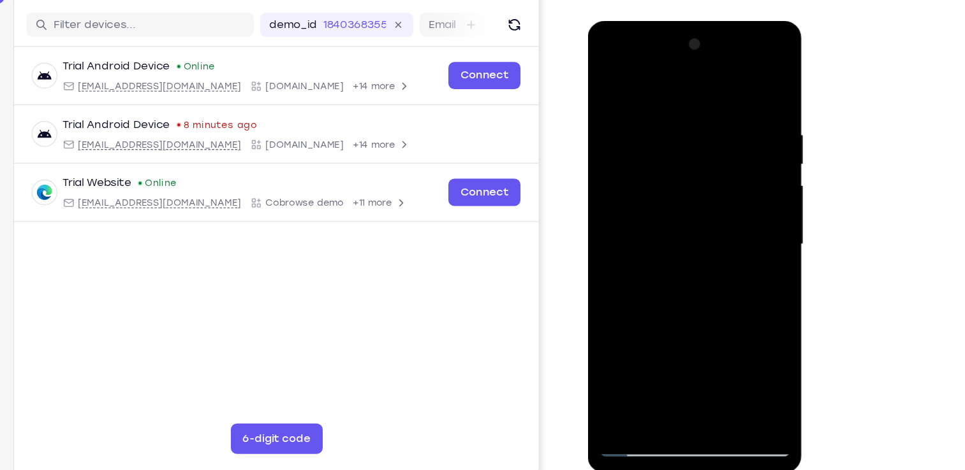
click at [699, 88] on div at bounding box center [677, 208] width 161 height 357
drag, startPoint x: 683, startPoint y: 320, endPoint x: 694, endPoint y: 71, distance: 249.5
click at [694, 71] on div at bounding box center [677, 208] width 161 height 357
drag, startPoint x: 699, startPoint y: 302, endPoint x: 718, endPoint y: 61, distance: 241.7
click at [718, 61] on div at bounding box center [677, 208] width 161 height 357
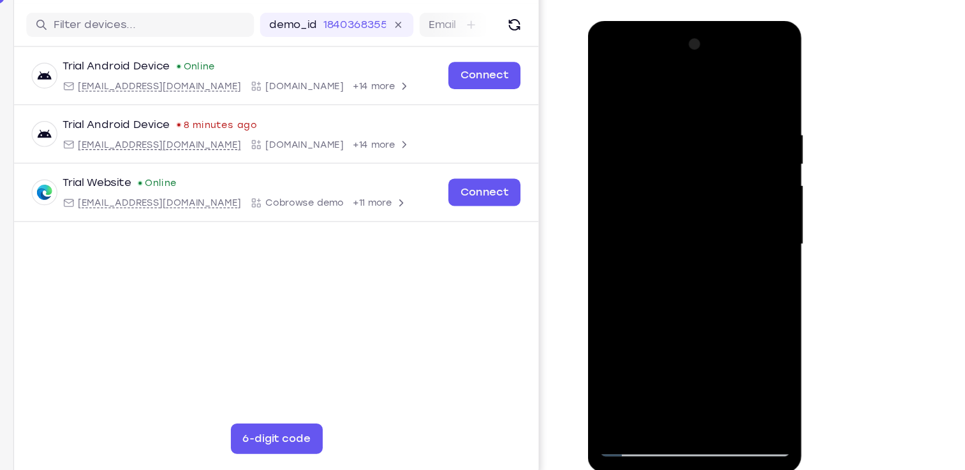
click at [748, 191] on div at bounding box center [677, 208] width 161 height 357
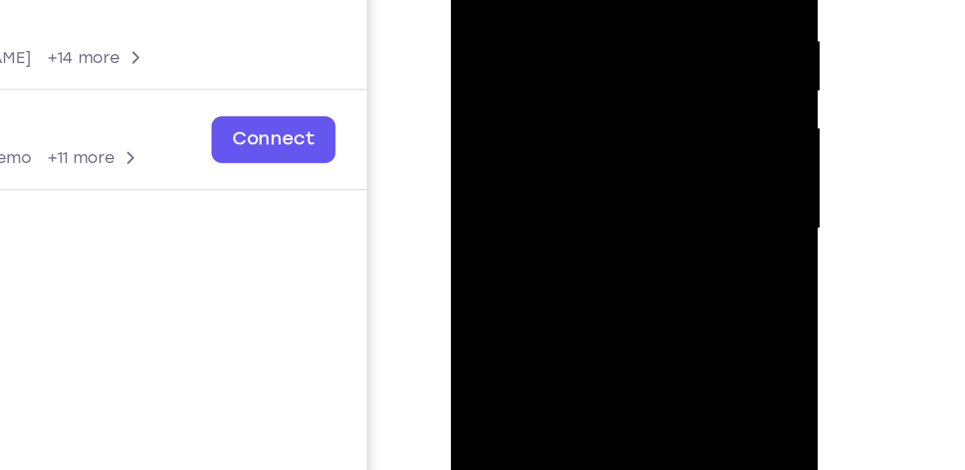
click at [611, 18] on div at bounding box center [540, 33] width 161 height 357
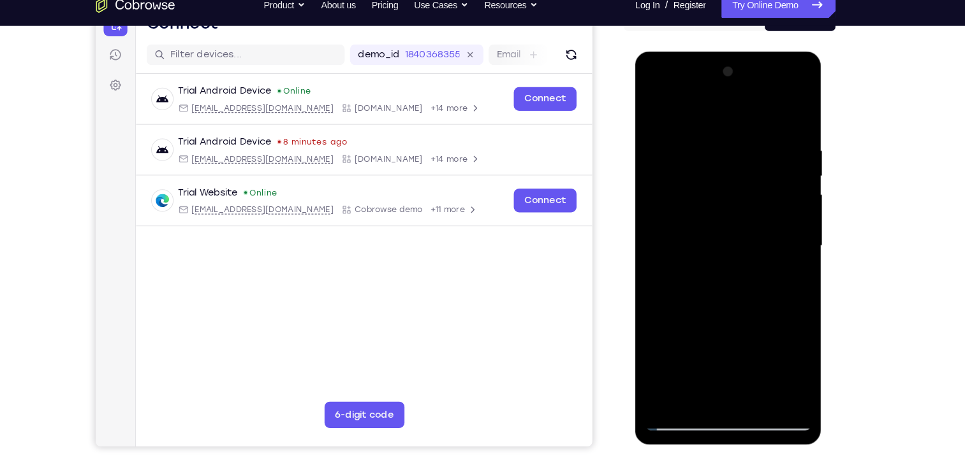
scroll to position [152, 0]
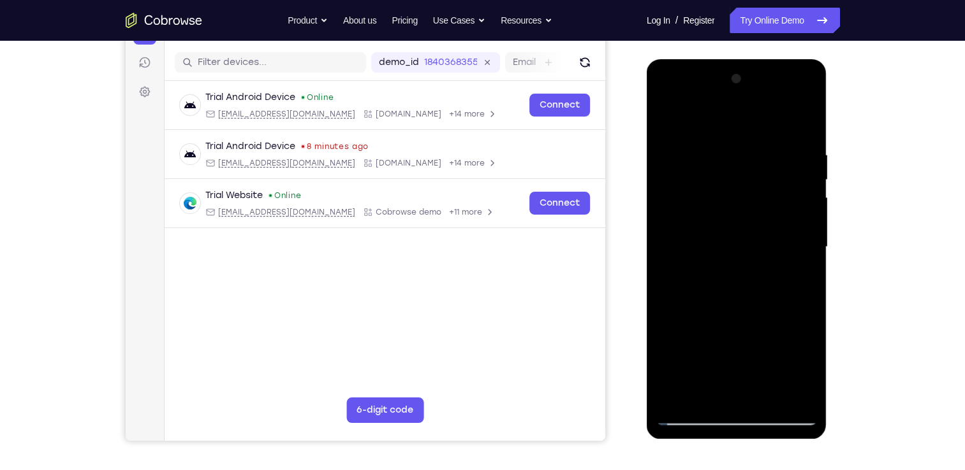
drag, startPoint x: 737, startPoint y: 354, endPoint x: 741, endPoint y: 109, distance: 245.5
click at [741, 109] on div at bounding box center [736, 247] width 161 height 357
drag, startPoint x: 734, startPoint y: 348, endPoint x: 724, endPoint y: 87, distance: 260.9
click at [724, 87] on div at bounding box center [736, 247] width 161 height 357
drag, startPoint x: 734, startPoint y: 334, endPoint x: 736, endPoint y: 61, distance: 272.9
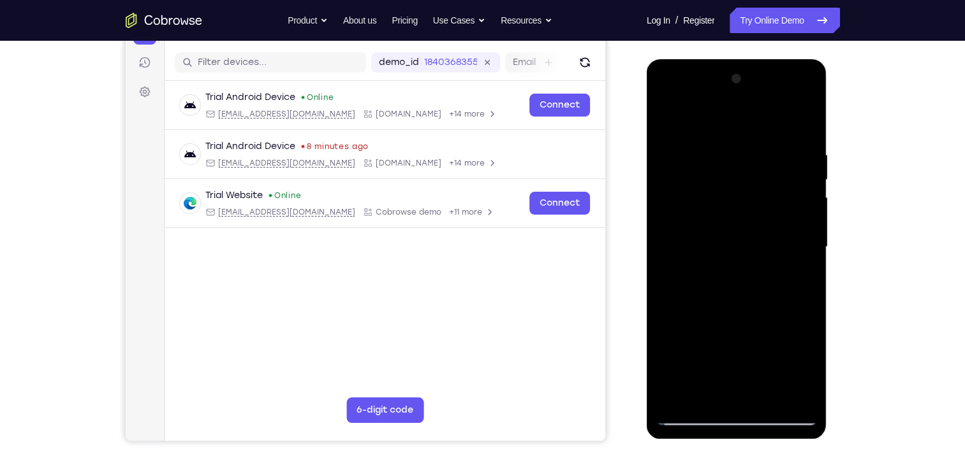
click at [736, 61] on div at bounding box center [736, 249] width 180 height 380
drag, startPoint x: 715, startPoint y: 306, endPoint x: 706, endPoint y: 89, distance: 216.9
click at [706, 89] on div at bounding box center [736, 247] width 161 height 357
drag, startPoint x: 725, startPoint y: 328, endPoint x: 745, endPoint y: 59, distance: 269.8
click at [745, 59] on div at bounding box center [736, 249] width 180 height 380
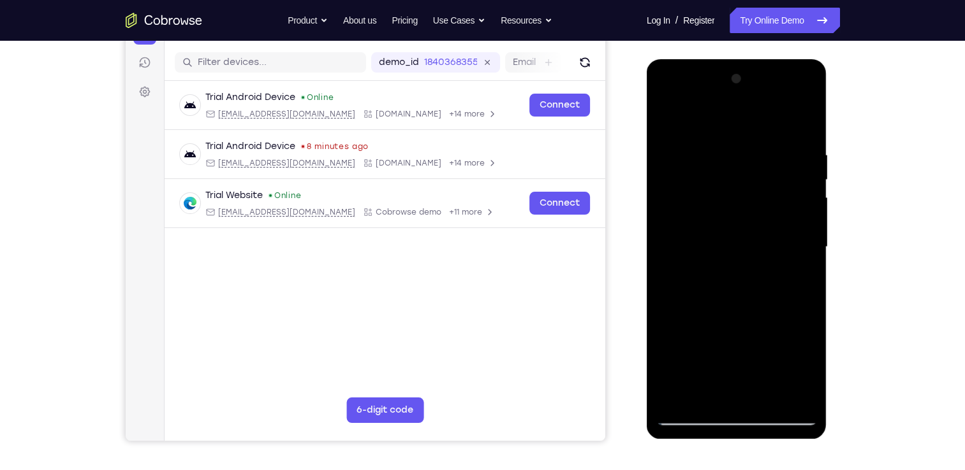
drag, startPoint x: 734, startPoint y: 353, endPoint x: 729, endPoint y: 135, distance: 217.4
click at [729, 135] on div at bounding box center [736, 247] width 161 height 357
drag, startPoint x: 742, startPoint y: 351, endPoint x: 742, endPoint y: 138, distance: 212.9
click at [742, 138] on div at bounding box center [736, 247] width 161 height 357
